Goal: Task Accomplishment & Management: Manage account settings

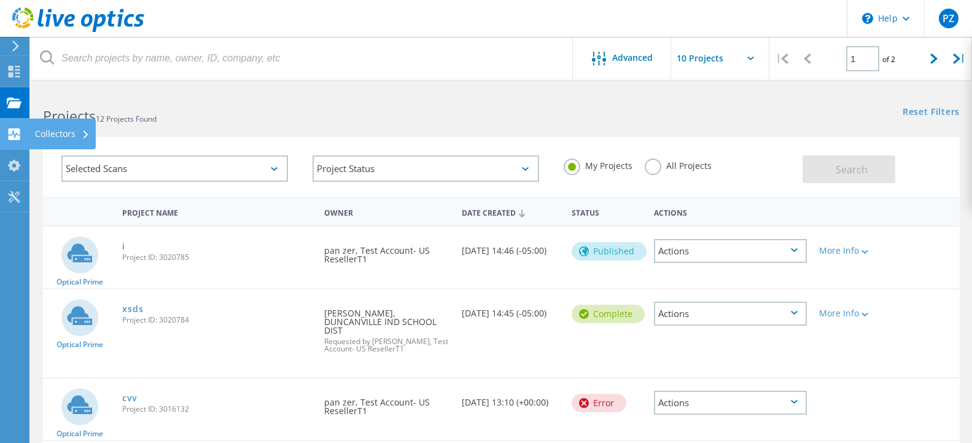
click at [17, 134] on icon at bounding box center [14, 134] width 15 height 12
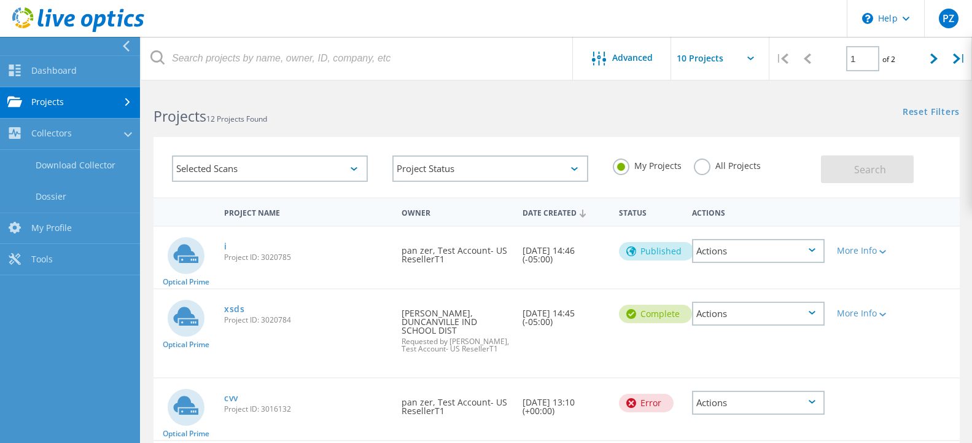
click at [55, 98] on link "Projects" at bounding box center [70, 102] width 140 height 31
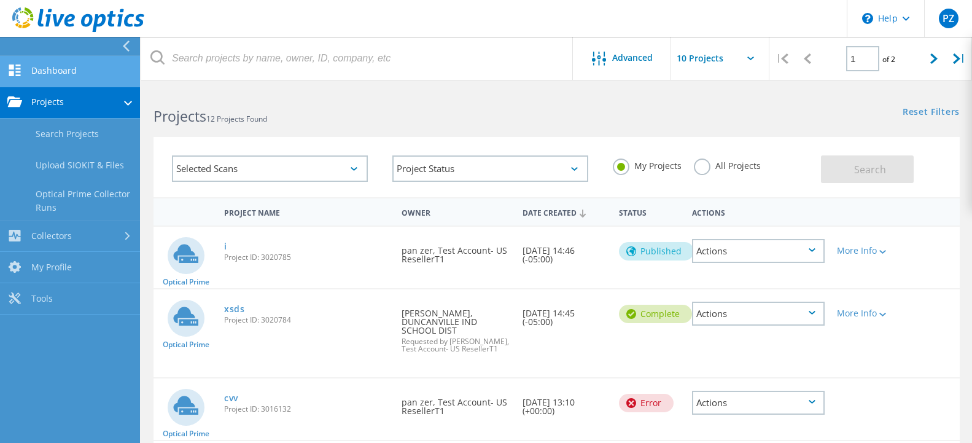
click at [51, 70] on link "Dashboard" at bounding box center [70, 71] width 140 height 31
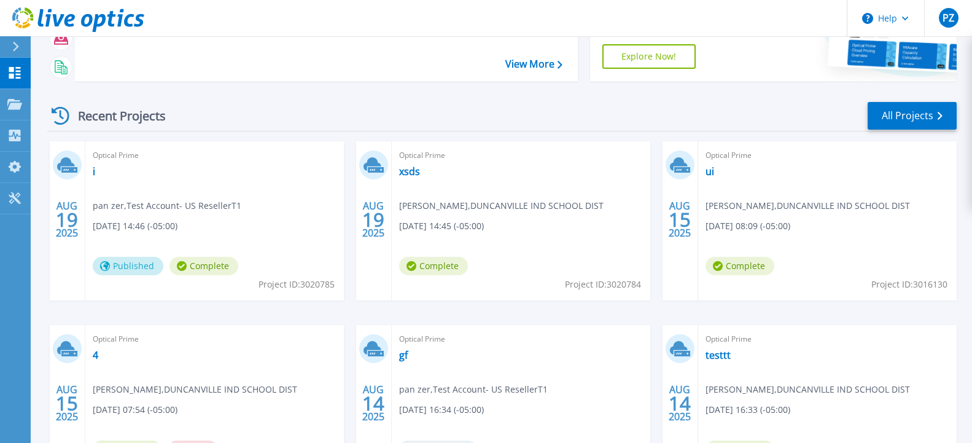
scroll to position [188, 0]
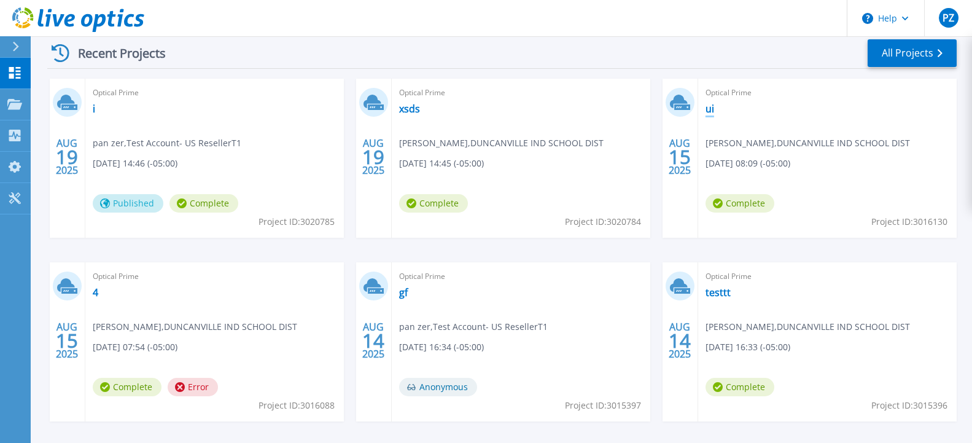
click at [711, 112] on link "ui" at bounding box center [710, 109] width 9 height 12
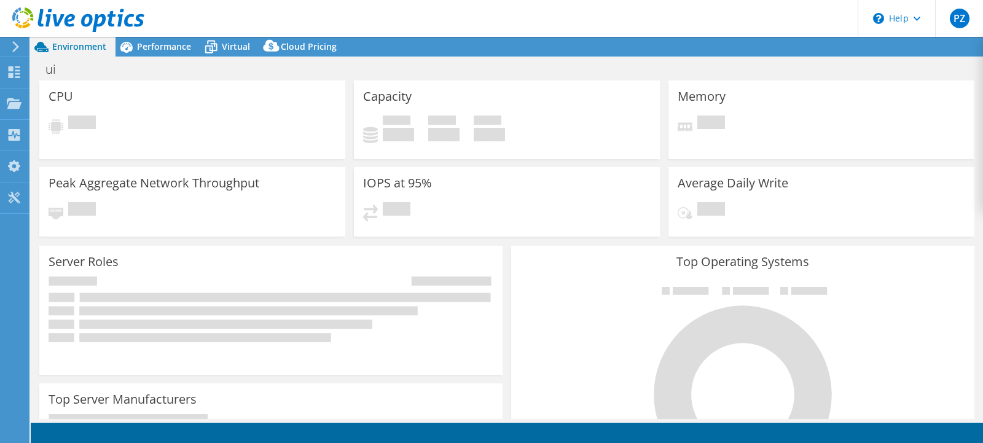
select select "USD"
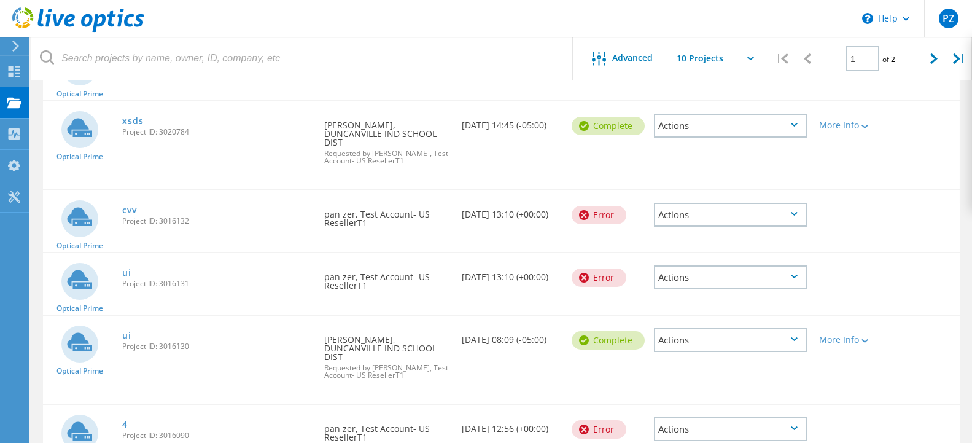
scroll to position [63, 0]
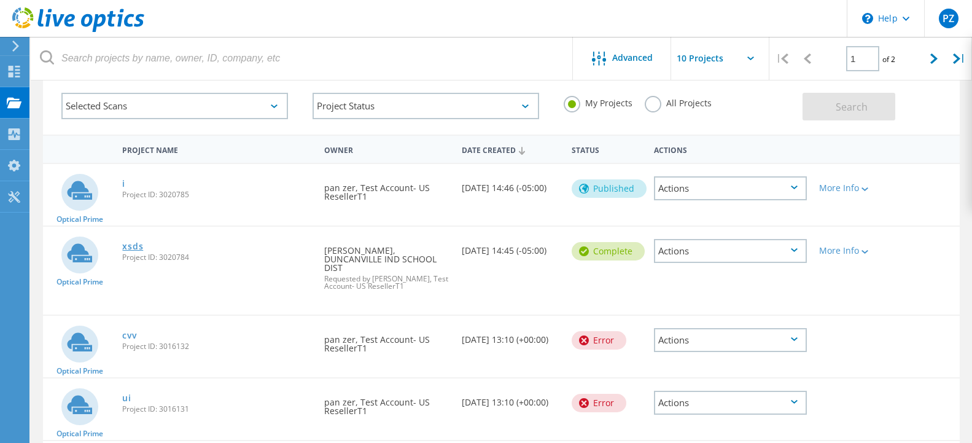
click at [129, 247] on link "xsds" at bounding box center [132, 246] width 21 height 9
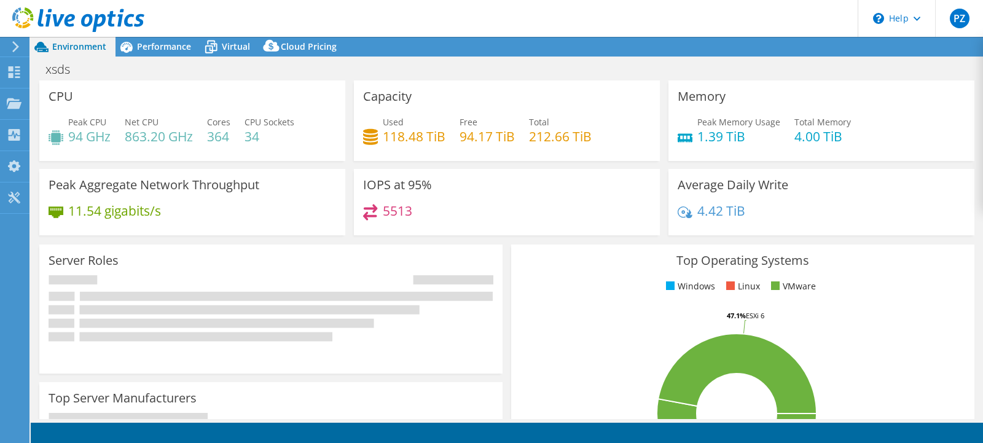
select select "USD"
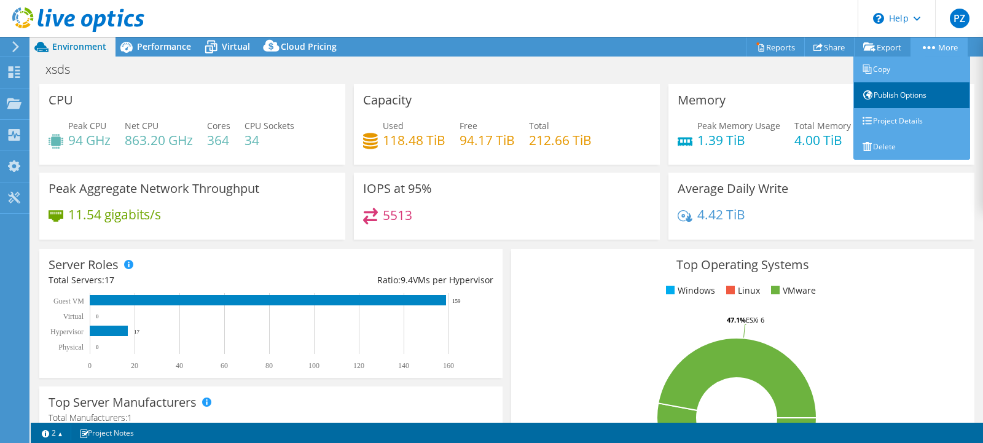
click at [887, 98] on link "Publish Options" at bounding box center [911, 95] width 117 height 26
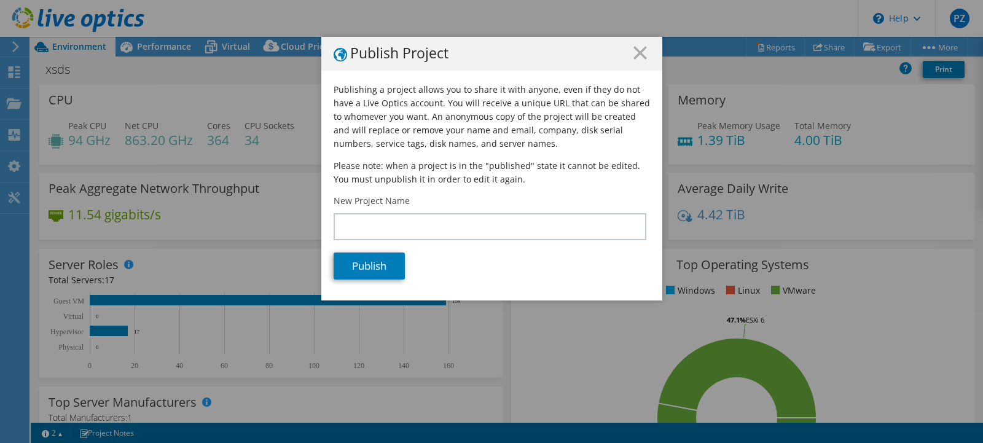
click at [517, 272] on div "Publish" at bounding box center [491, 265] width 316 height 27
click at [384, 268] on link "Publish" at bounding box center [368, 265] width 71 height 27
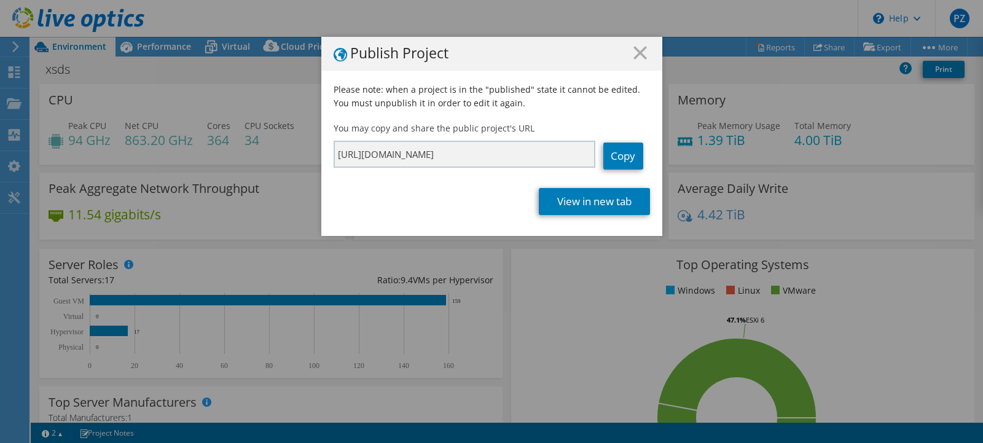
drag, startPoint x: 638, startPoint y: 54, endPoint x: 668, endPoint y: 53, distance: 30.1
click at [637, 53] on icon at bounding box center [640, 53] width 14 height 14
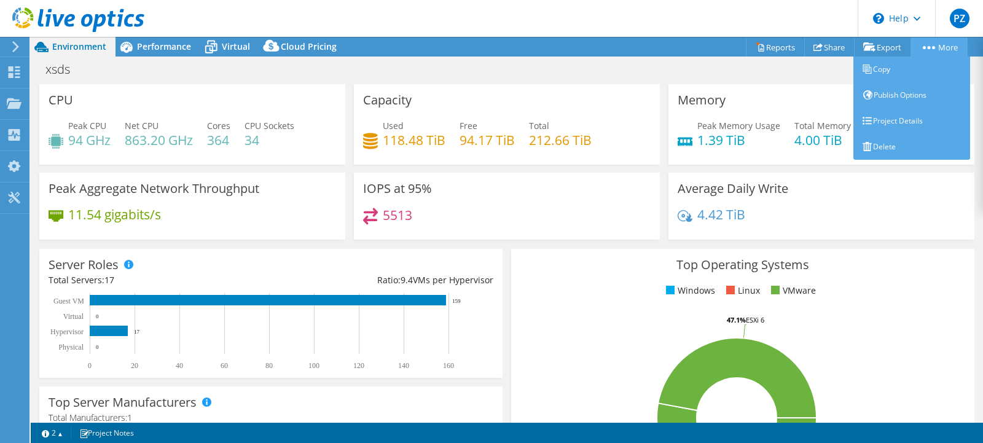
click at [925, 45] on link "More" at bounding box center [938, 46] width 57 height 19
click at [888, 92] on link "Publish Options" at bounding box center [911, 95] width 117 height 26
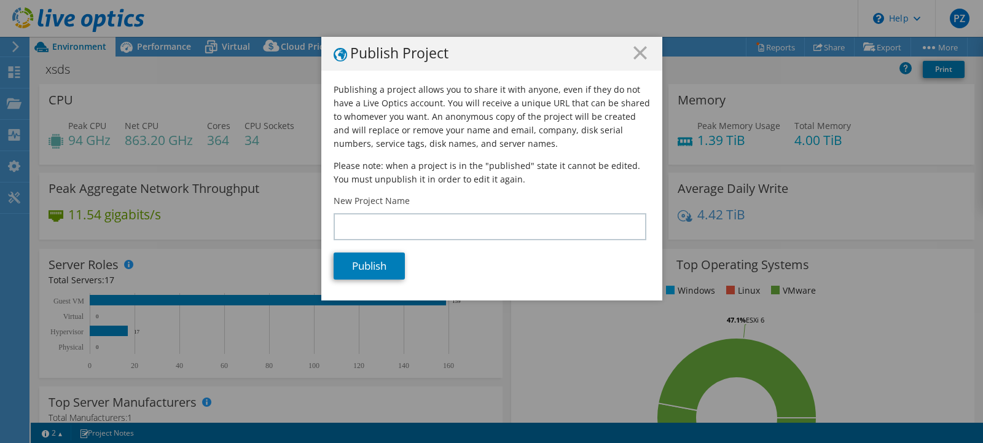
click at [527, 259] on div "Publish" at bounding box center [491, 265] width 316 height 27
click at [368, 265] on link "Publish" at bounding box center [368, 265] width 71 height 27
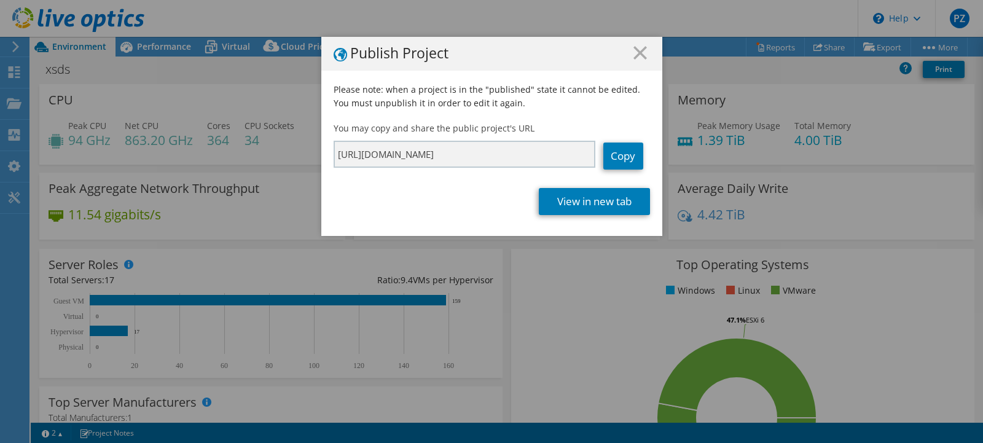
click at [633, 53] on icon at bounding box center [640, 53] width 14 height 14
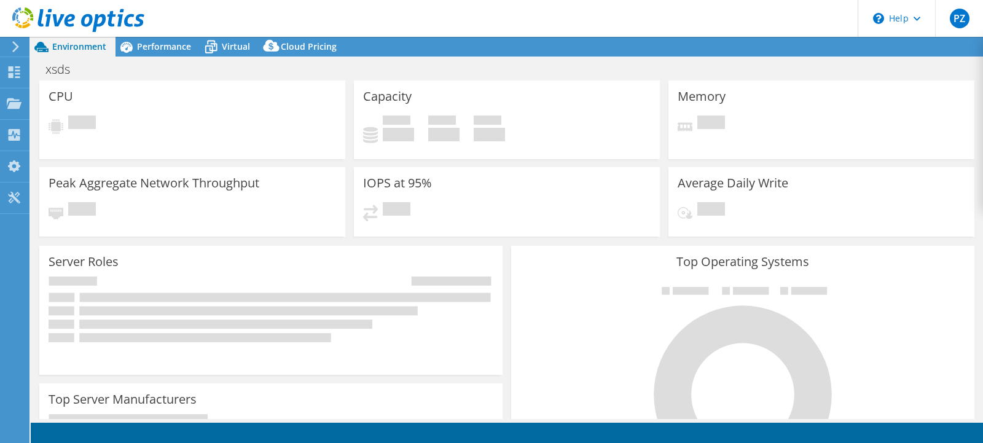
select select "USD"
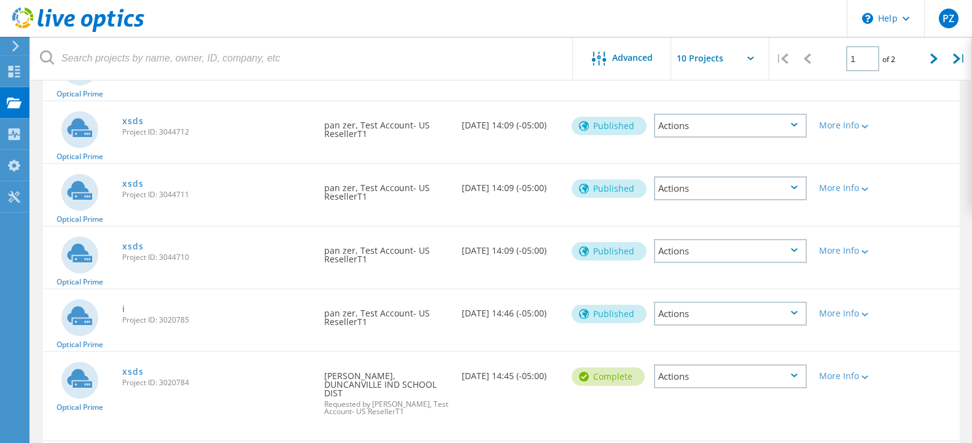
scroll to position [251, 0]
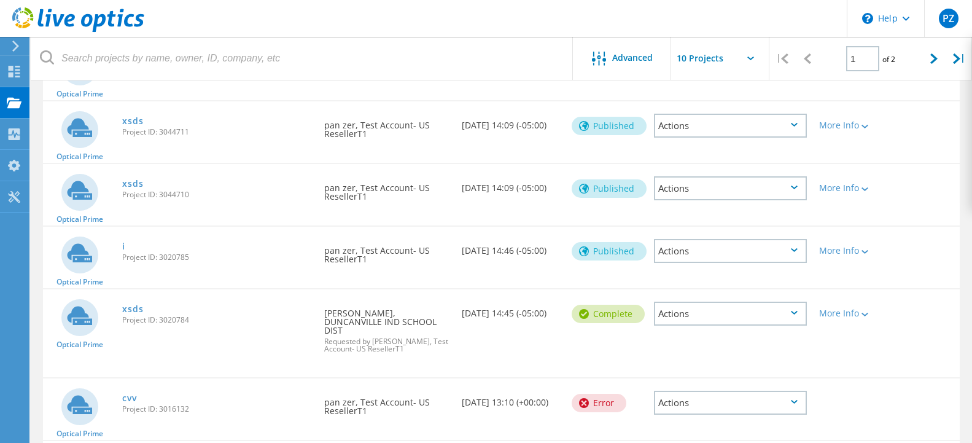
click at [186, 320] on span "Project ID: 3020784" at bounding box center [216, 319] width 189 height 7
click at [134, 308] on link "xsds" at bounding box center [132, 309] width 21 height 9
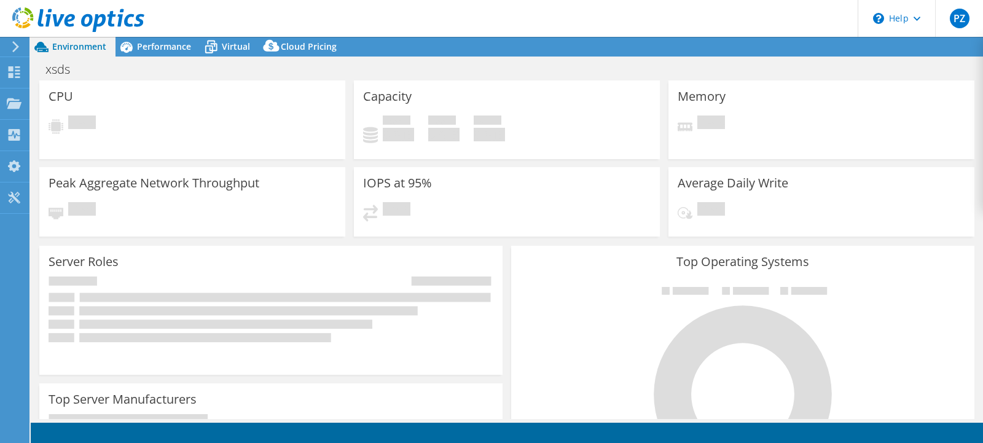
select select "USD"
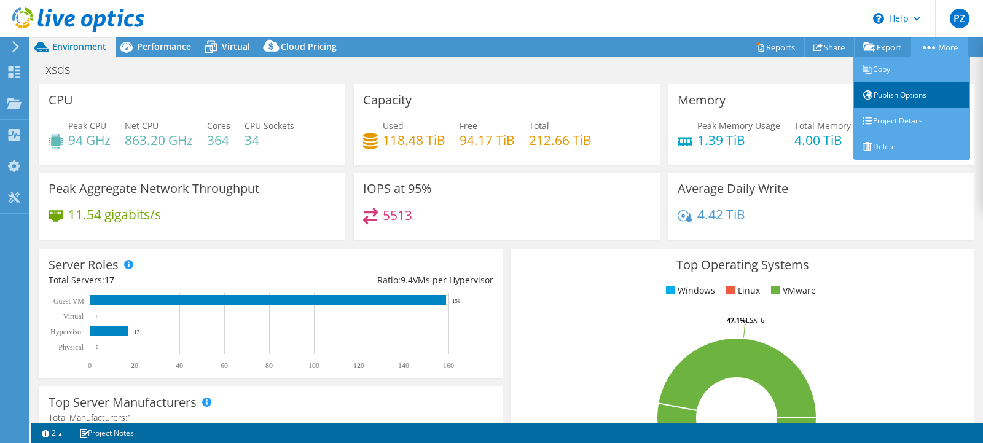
click at [876, 93] on link "Publish Options" at bounding box center [911, 95] width 117 height 26
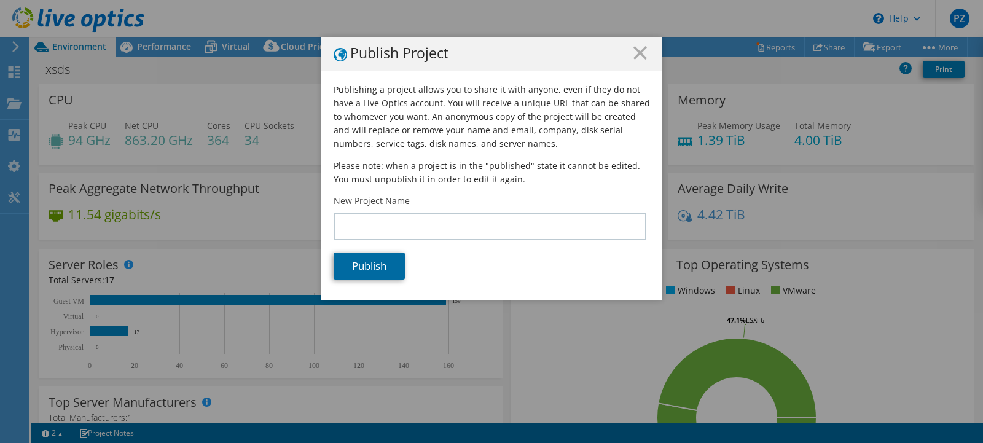
click at [370, 266] on link "Publish" at bounding box center [368, 265] width 71 height 27
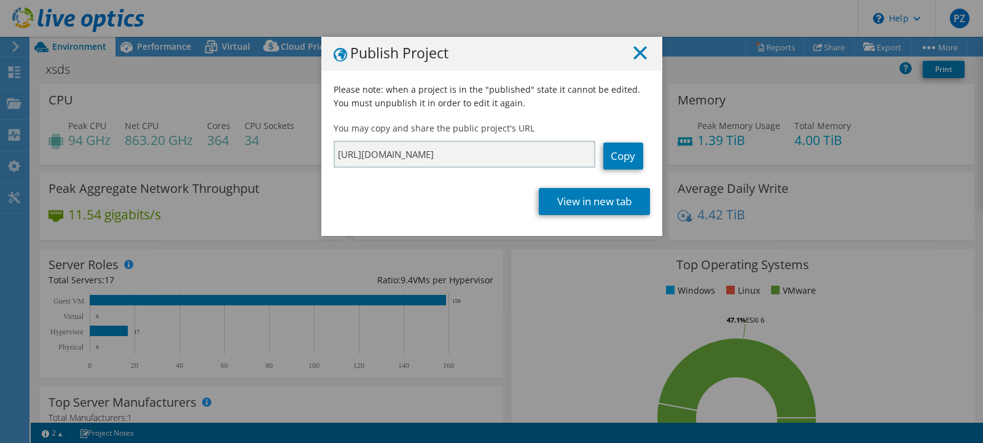
click at [634, 52] on line at bounding box center [640, 53] width 12 height 12
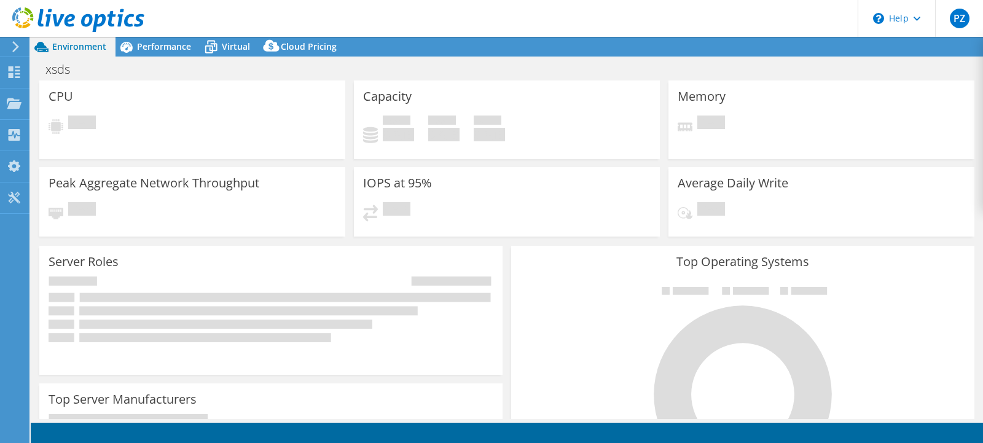
select select "USD"
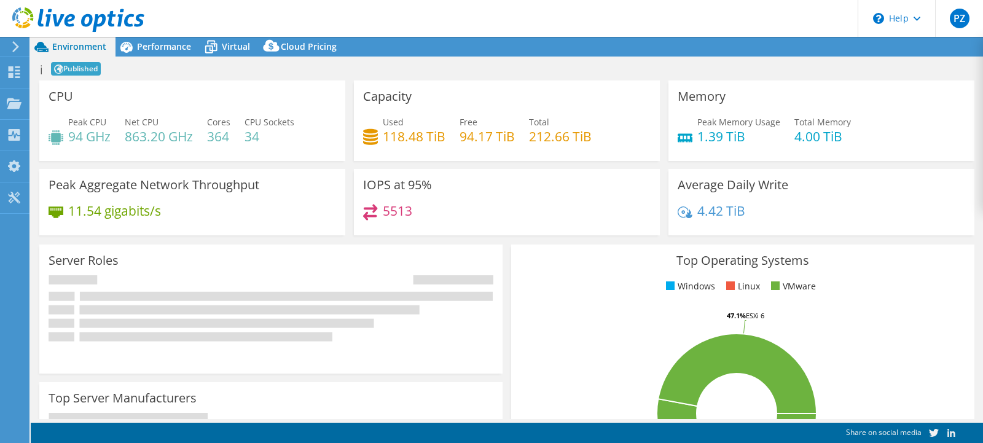
select select "USD"
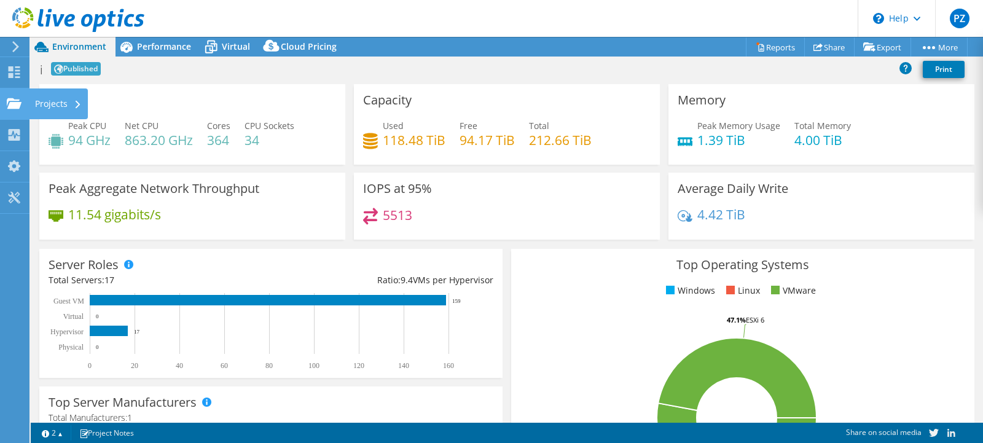
click at [57, 101] on div "Projects" at bounding box center [58, 103] width 59 height 31
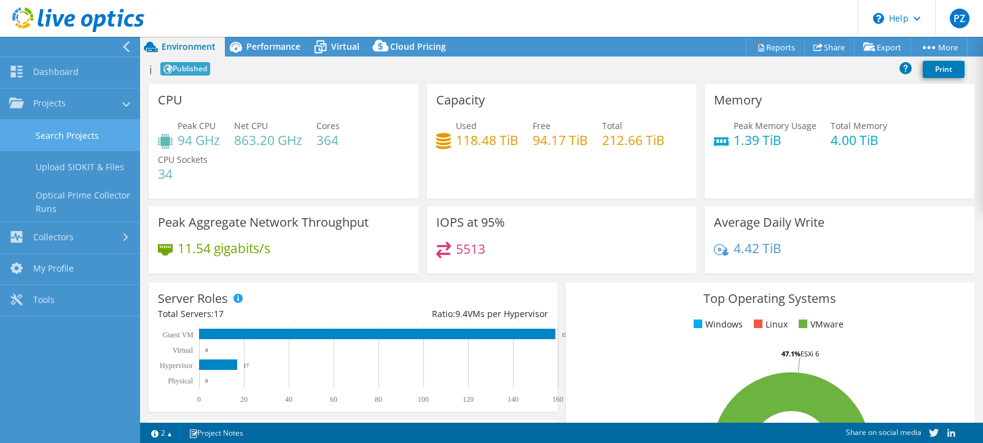
click at [76, 131] on link "Search Projects" at bounding box center [70, 135] width 140 height 31
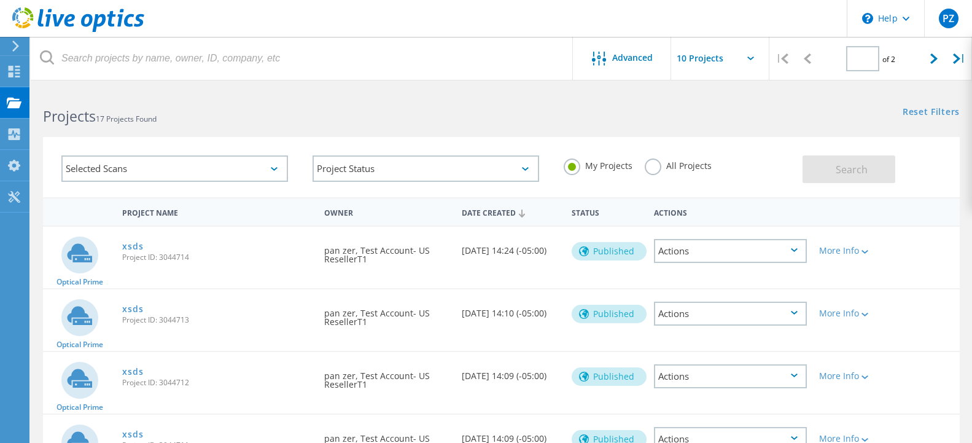
type input "1"
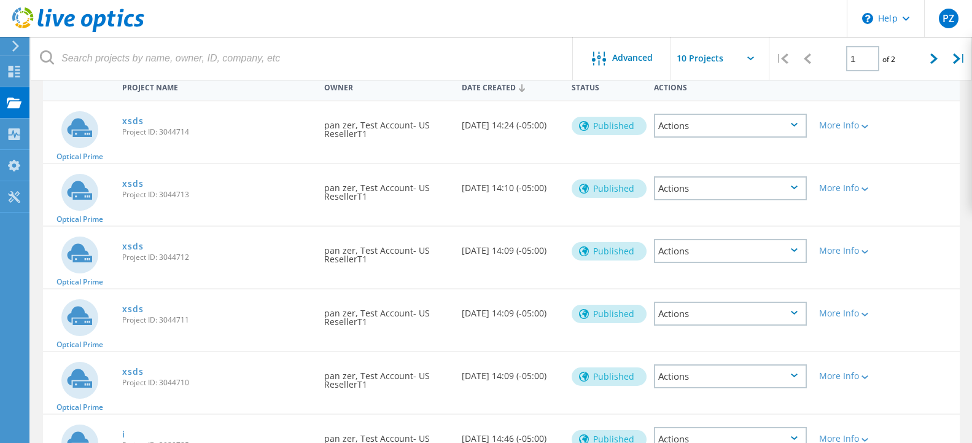
scroll to position [63, 0]
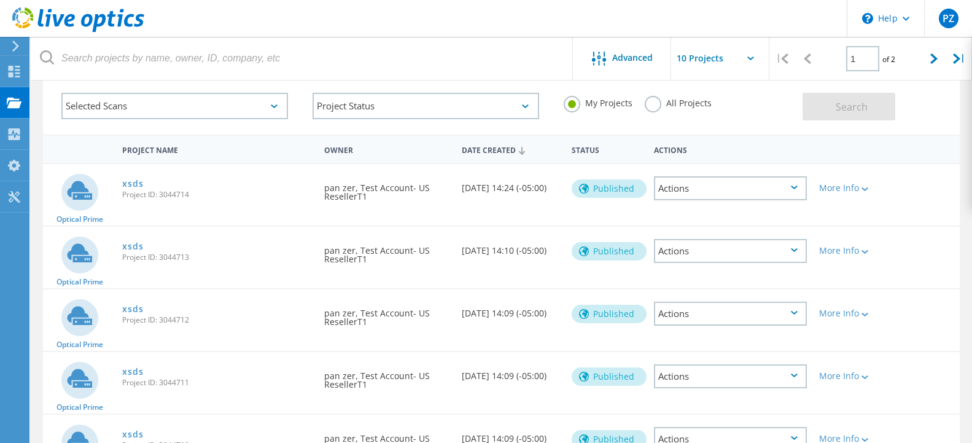
drag, startPoint x: 491, startPoint y: 195, endPoint x: 462, endPoint y: 191, distance: 29.8
click at [462, 191] on div "Date Created [DATE] 14:24 (-05:00)" at bounding box center [511, 184] width 110 height 41
click at [174, 194] on span "Project ID: 3044714" at bounding box center [216, 194] width 189 height 7
copy span "3044714"
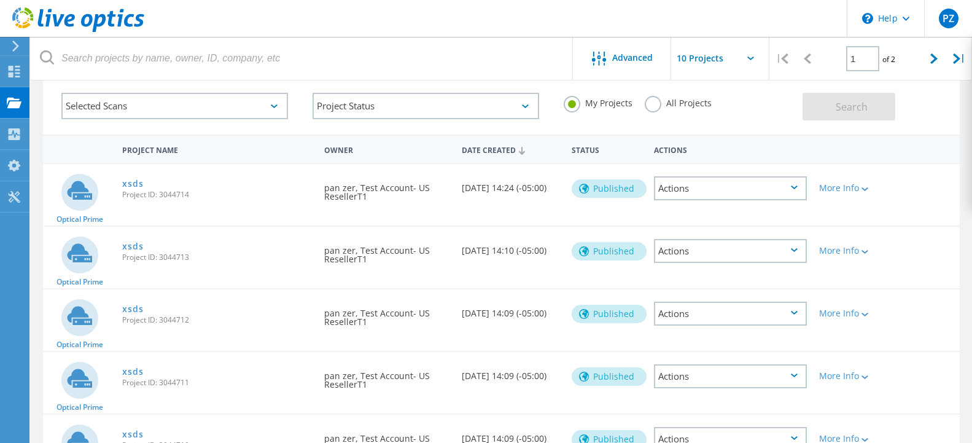
click at [252, 207] on div "xsds Project ID: 3044714" at bounding box center [216, 187] width 201 height 47
click at [137, 183] on link "xsds" at bounding box center [132, 183] width 21 height 9
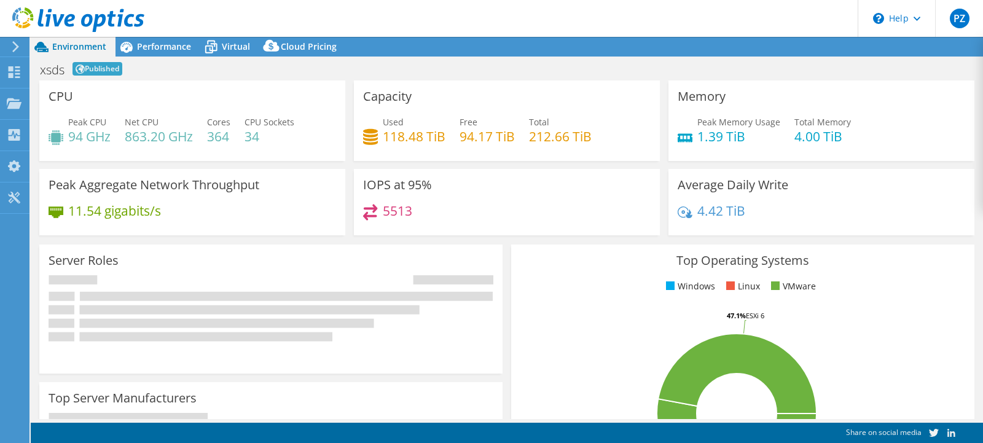
select select "USD"
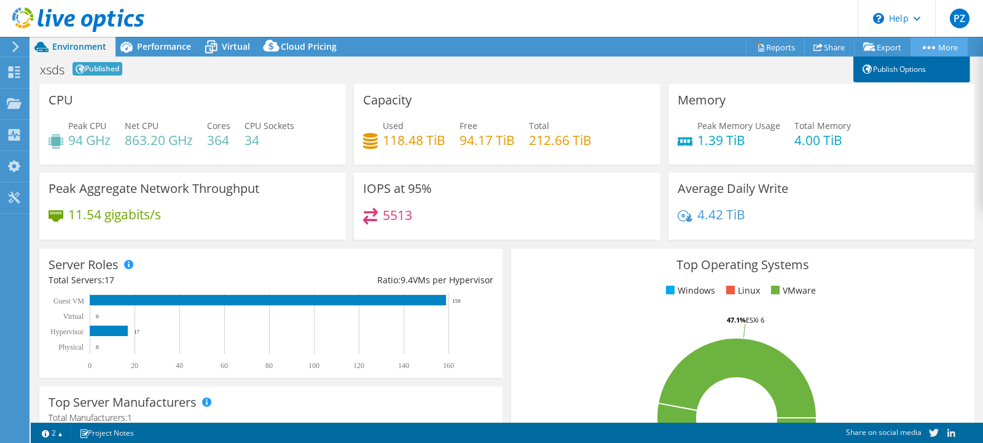
click at [885, 71] on link "Publish Options" at bounding box center [911, 69] width 117 height 26
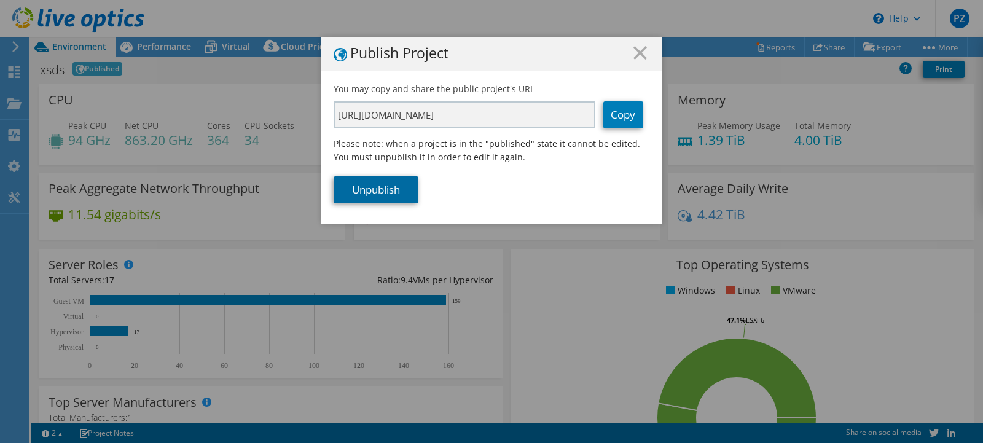
click at [380, 192] on link "Unpublish" at bounding box center [375, 189] width 85 height 27
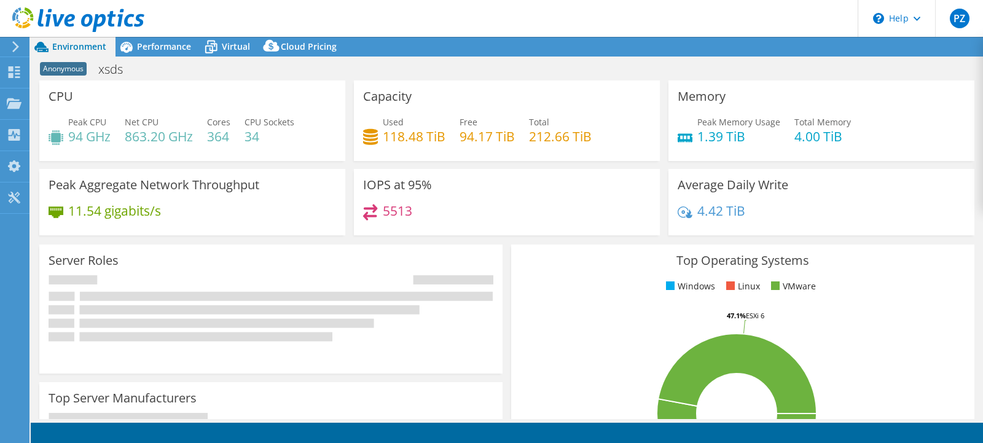
select select "USD"
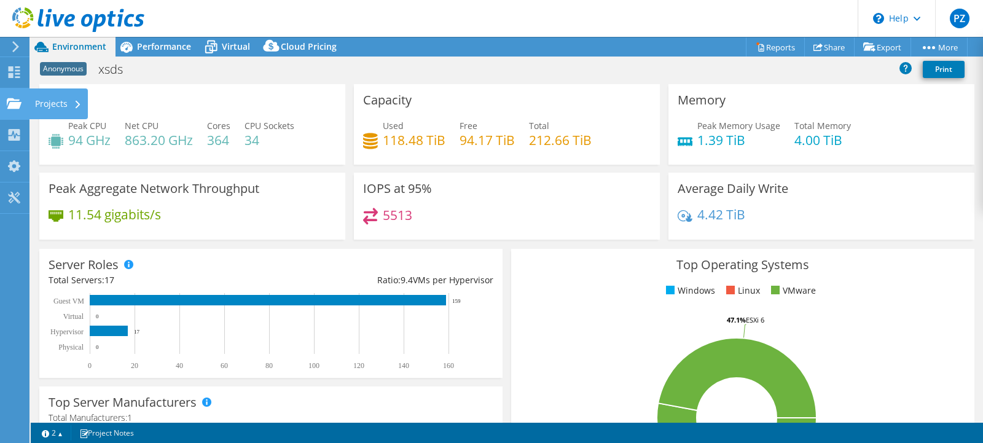
click at [56, 104] on div "Projects" at bounding box center [58, 103] width 59 height 31
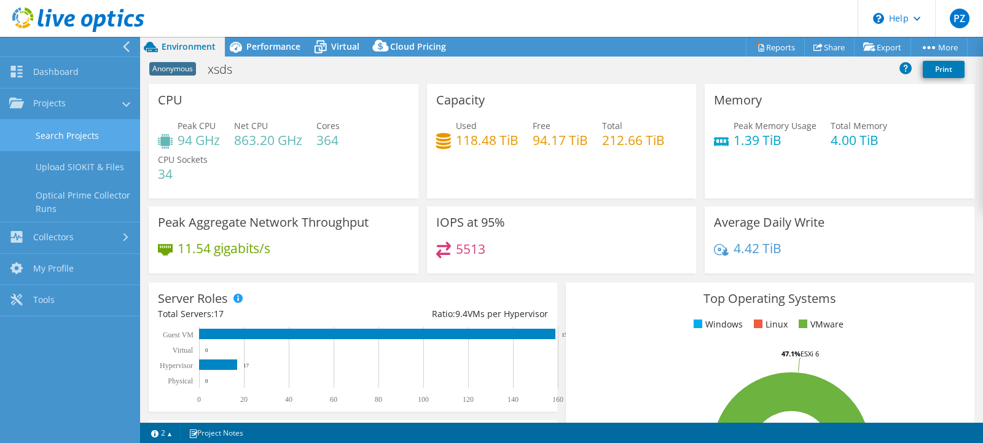
click at [76, 138] on link "Search Projects" at bounding box center [70, 135] width 140 height 31
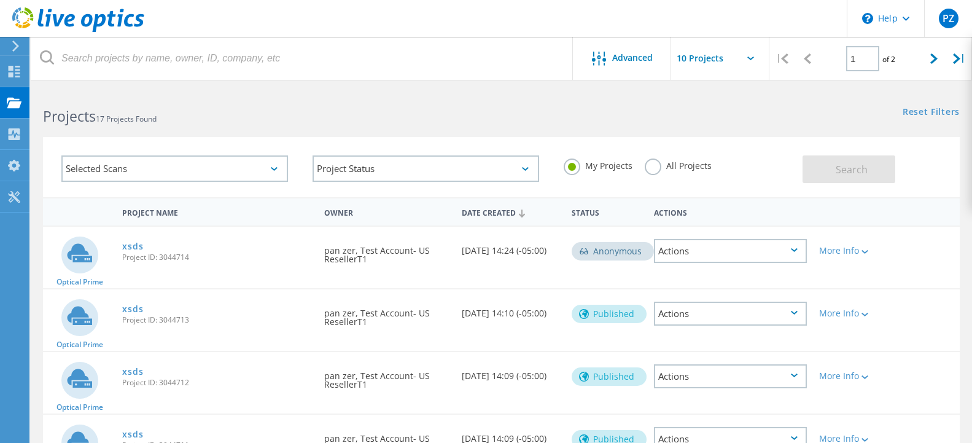
click at [177, 258] on span "Project ID: 3044714" at bounding box center [216, 257] width 189 height 7
copy span "3044714"
